Goal: Transaction & Acquisition: Purchase product/service

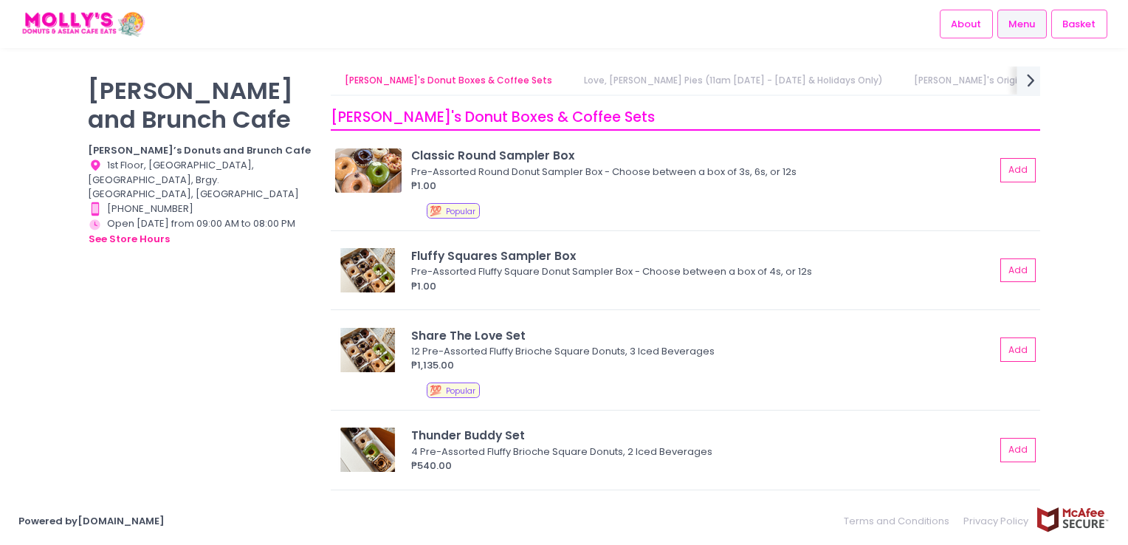
click at [1019, 84] on div "next Created with Sketch." at bounding box center [1030, 80] width 24 height 30
click at [506, 79] on link "[PERSON_NAME]'s Brunch & Mains" at bounding box center [596, 80] width 181 height 28
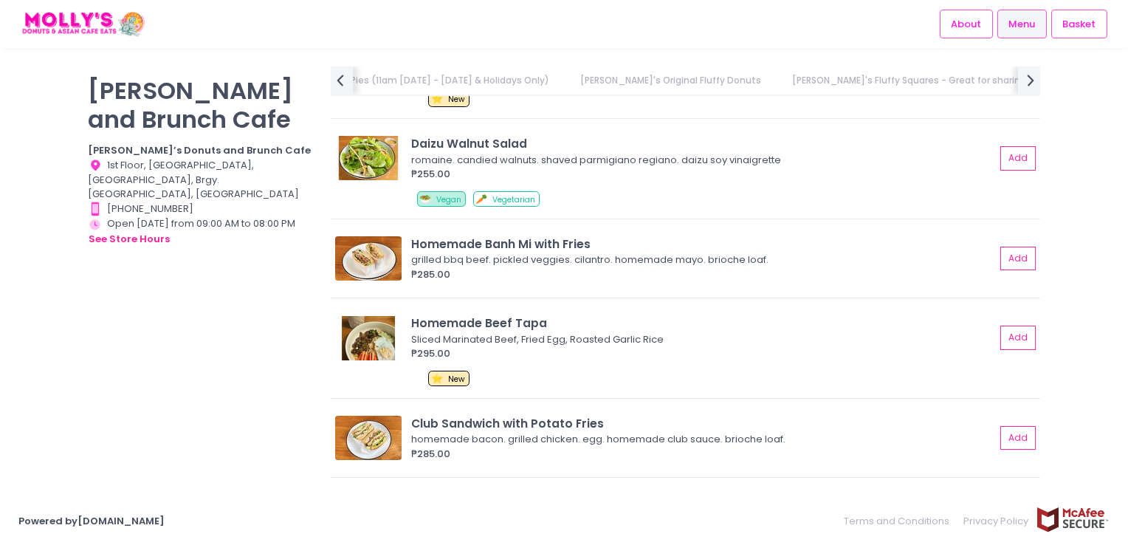
scroll to position [3751, 0]
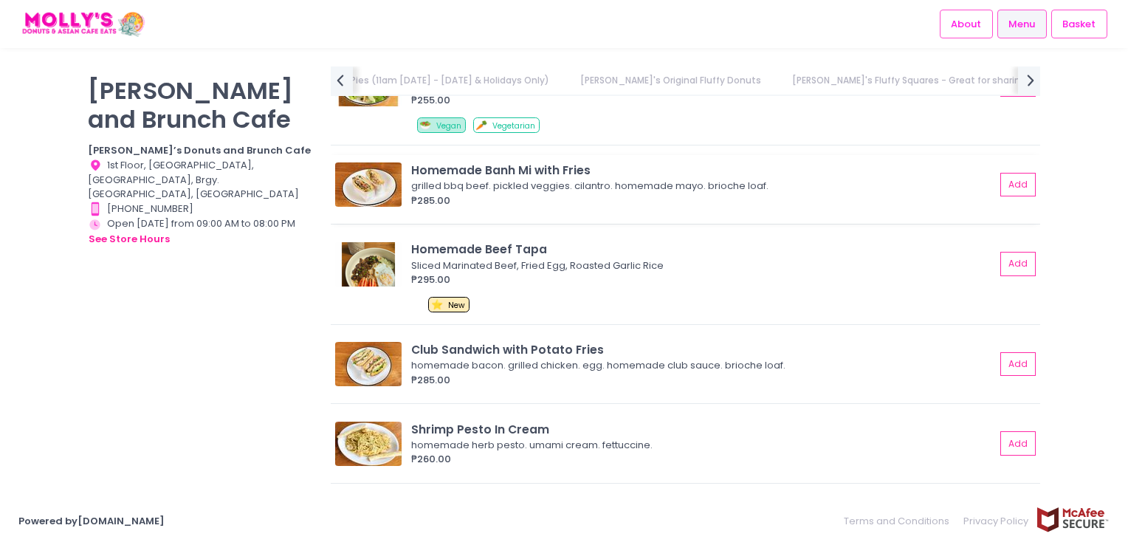
click at [552, 162] on div "Homemade Banh Mi with Fries" at bounding box center [703, 170] width 584 height 17
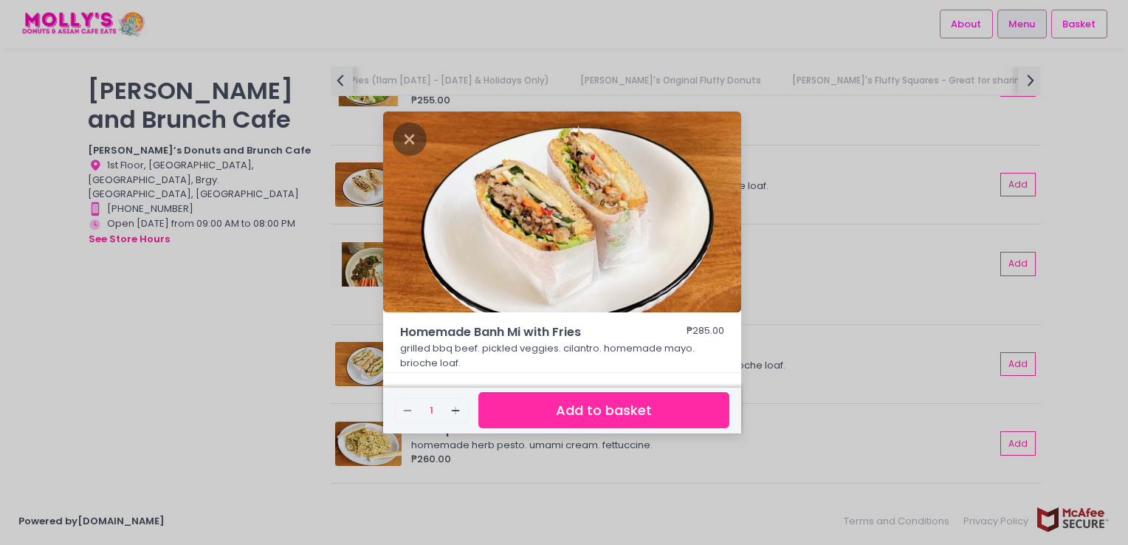
click at [165, 421] on div "Homemade Banh Mi with Fries ₱285.00 grilled bbq beef. pickled veggies. cilantro…" at bounding box center [564, 272] width 1128 height 545
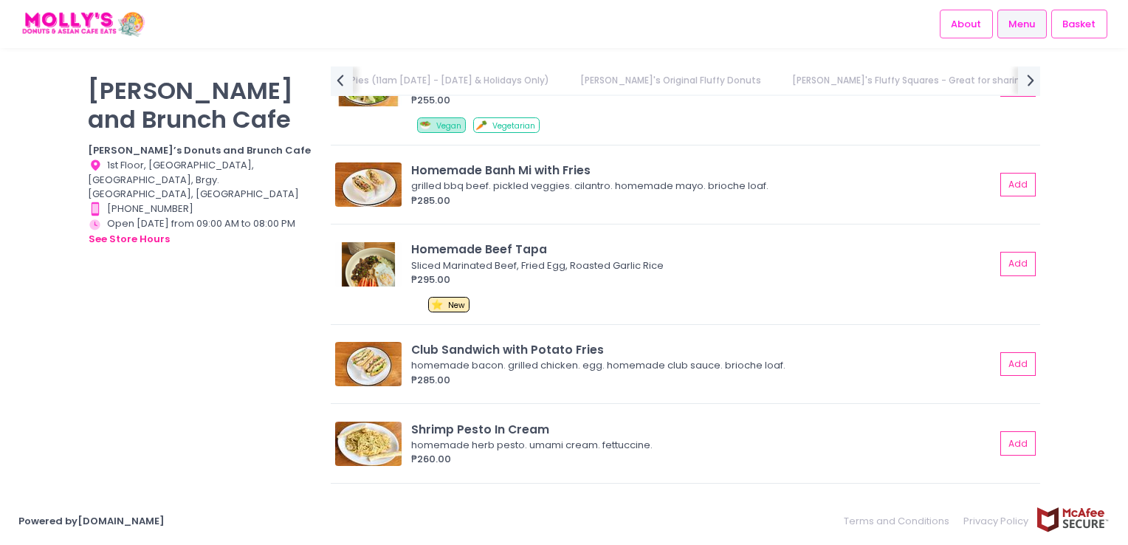
click at [195, 338] on div "[PERSON_NAME] and Brunch Cafe [PERSON_NAME]’s Donuts and Brunch Cafe Location C…" at bounding box center [200, 264] width 243 height 397
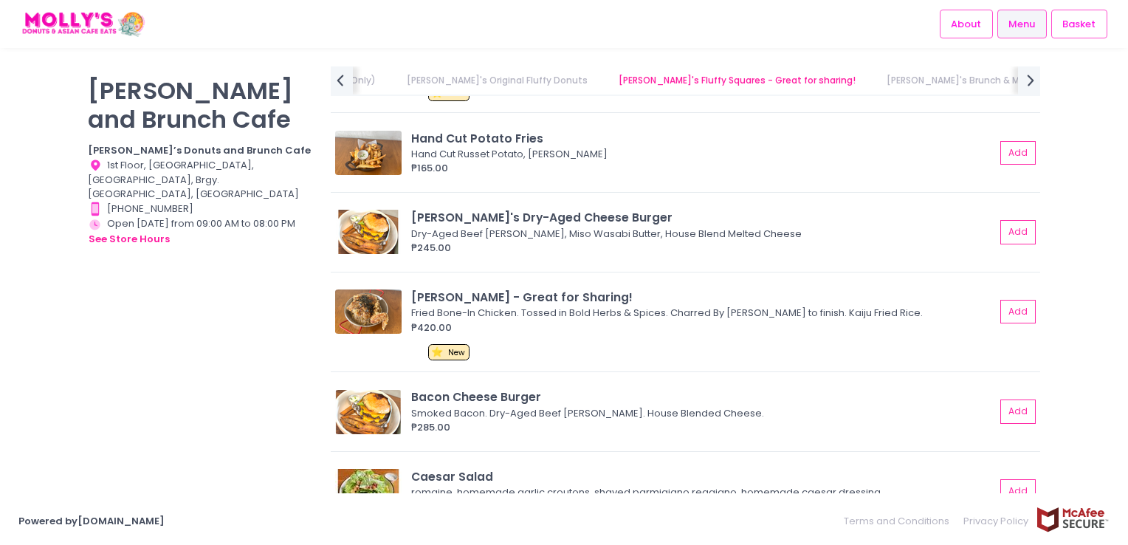
scroll to position [2938, 0]
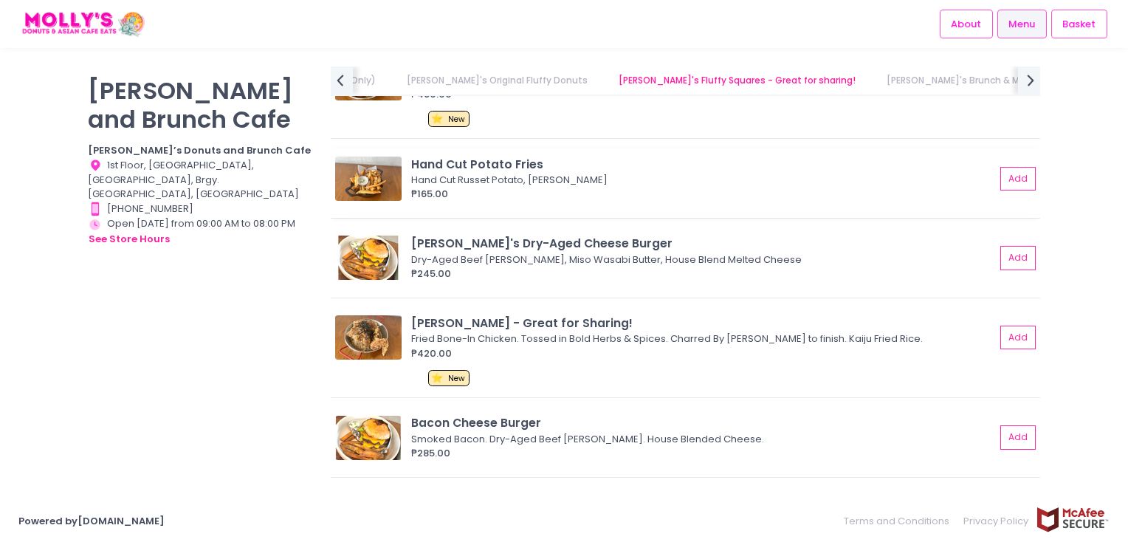
click at [511, 156] on div "Hand Cut Potato Fries" at bounding box center [703, 164] width 584 height 17
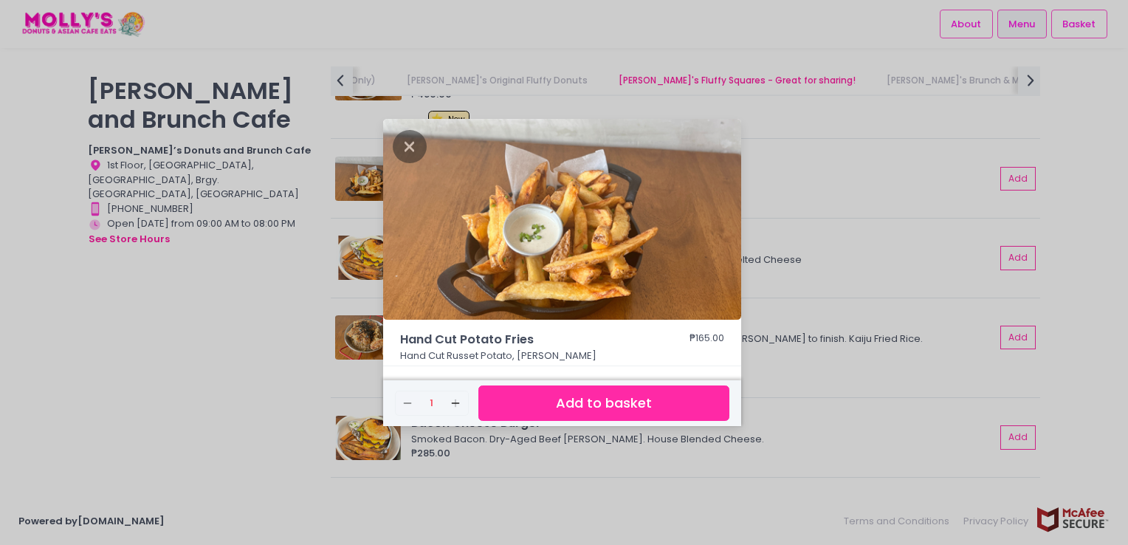
click at [170, 397] on div "Hand Cut Potato Fries ₱165.00 Hand Cut Russet Potato, Garlic Aioli Remove Creat…" at bounding box center [564, 272] width 1128 height 545
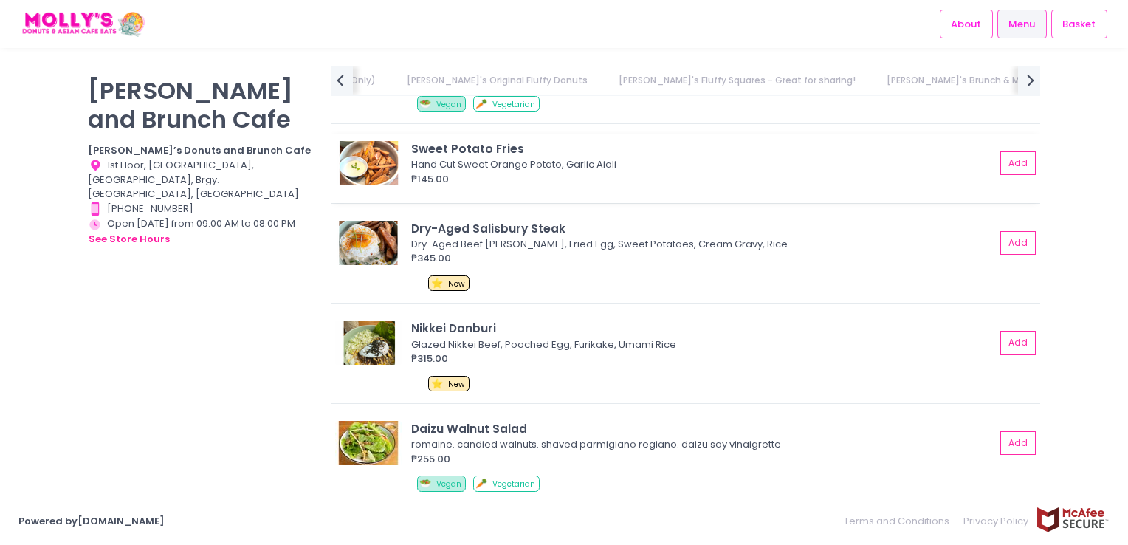
scroll to position [3382, 0]
